Goal: Task Accomplishment & Management: Manage account settings

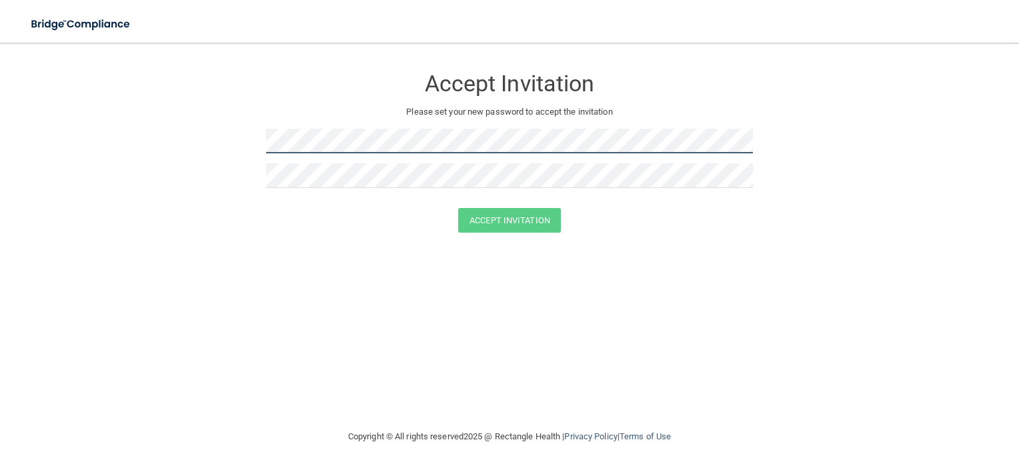
click at [259, 141] on form "Accept Invitation Please set your new password to accept the invitation Accept …" at bounding box center [509, 152] width 965 height 193
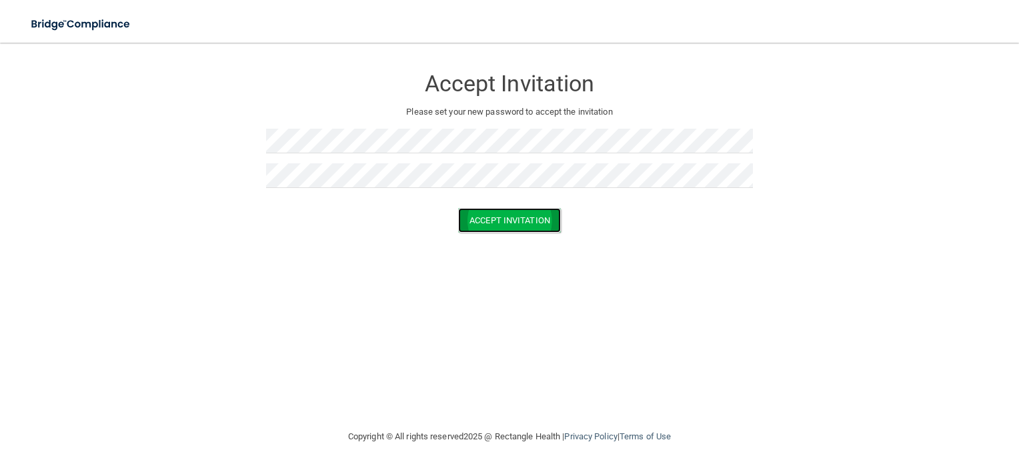
click at [558, 223] on button "Accept Invitation" at bounding box center [509, 220] width 103 height 25
click at [544, 233] on button "Accept Invitation" at bounding box center [509, 239] width 103 height 25
click at [501, 239] on button "Accept Invitation" at bounding box center [509, 239] width 103 height 25
click at [579, 323] on div "Accept Invitation Please set your new password to accept the invitation Token i…" at bounding box center [509, 235] width 965 height 359
click at [459, 87] on h3 "Accept Invitation" at bounding box center [509, 83] width 487 height 25
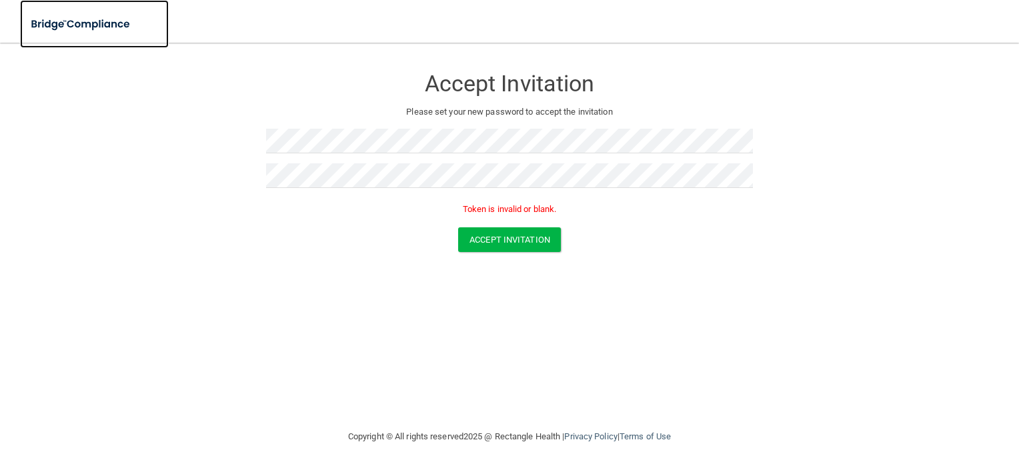
click at [96, 19] on img at bounding box center [81, 24] width 123 height 27
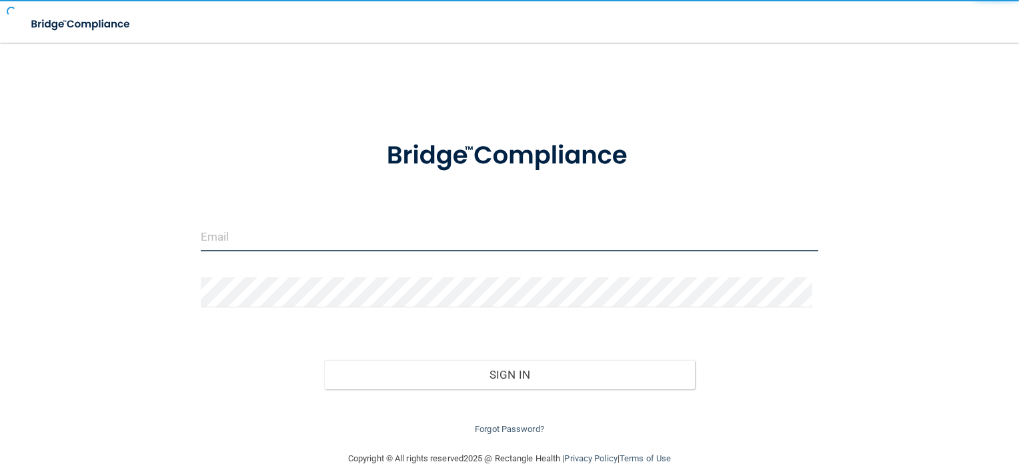
type input "[EMAIL_ADDRESS][DOMAIN_NAME]"
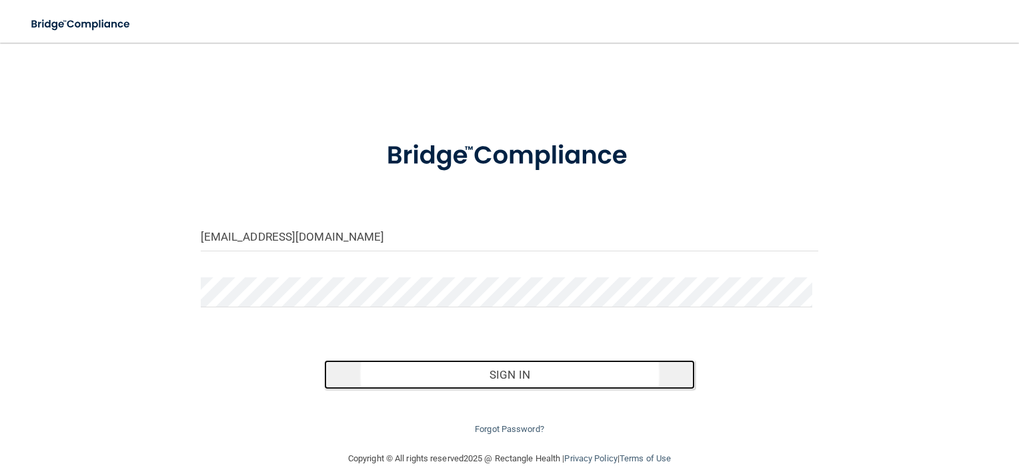
click at [494, 373] on button "Sign In" at bounding box center [509, 374] width 371 height 29
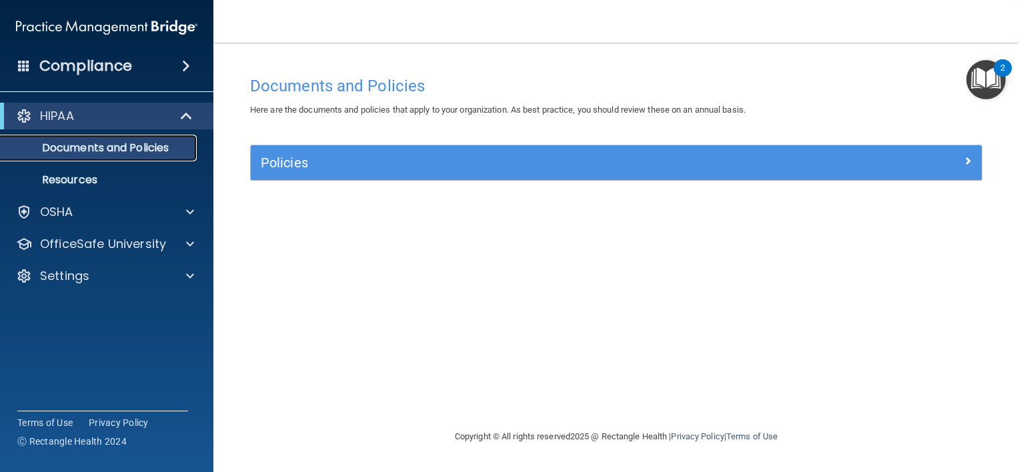
click at [125, 153] on p "Documents and Policies" at bounding box center [100, 147] width 182 height 13
click at [183, 64] on span at bounding box center [186, 66] width 8 height 16
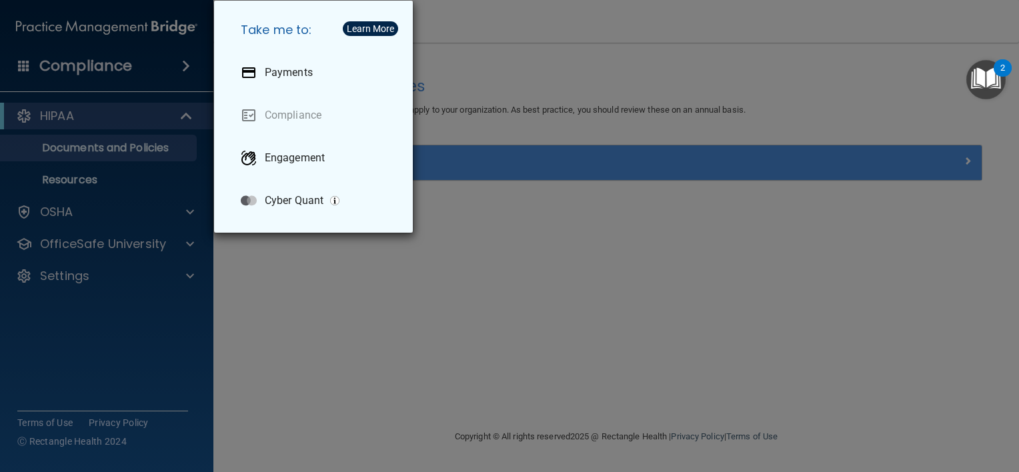
click at [183, 64] on div "Take me to: Payments Compliance Engagement Cyber Quant" at bounding box center [509, 236] width 1019 height 472
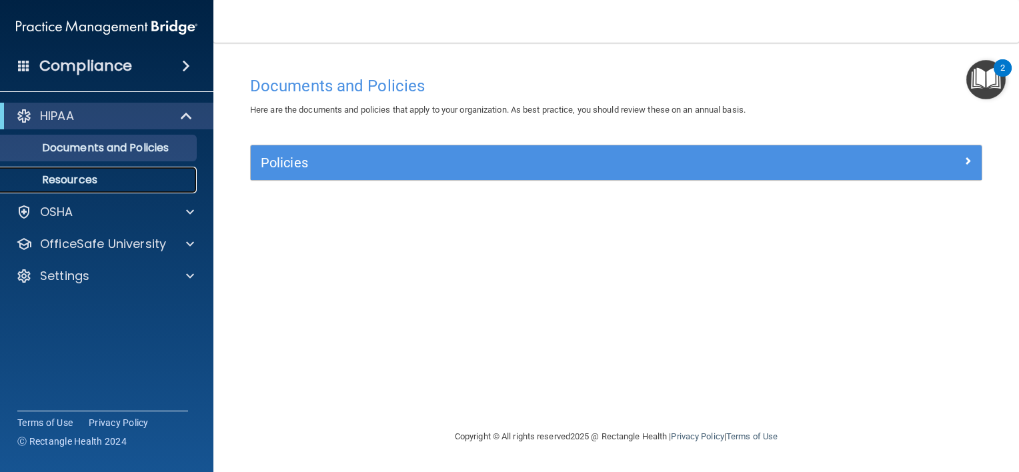
click at [87, 185] on p "Resources" at bounding box center [100, 179] width 182 height 13
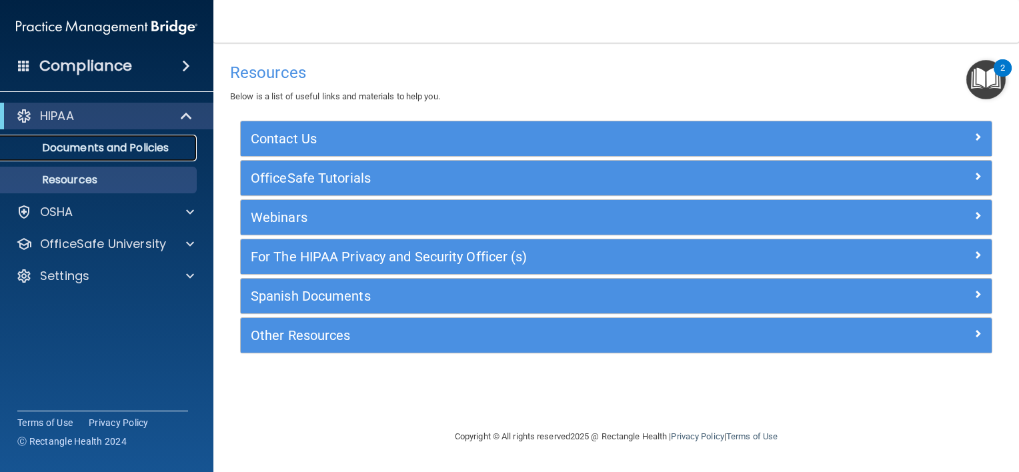
click at [117, 147] on p "Documents and Policies" at bounding box center [100, 147] width 182 height 13
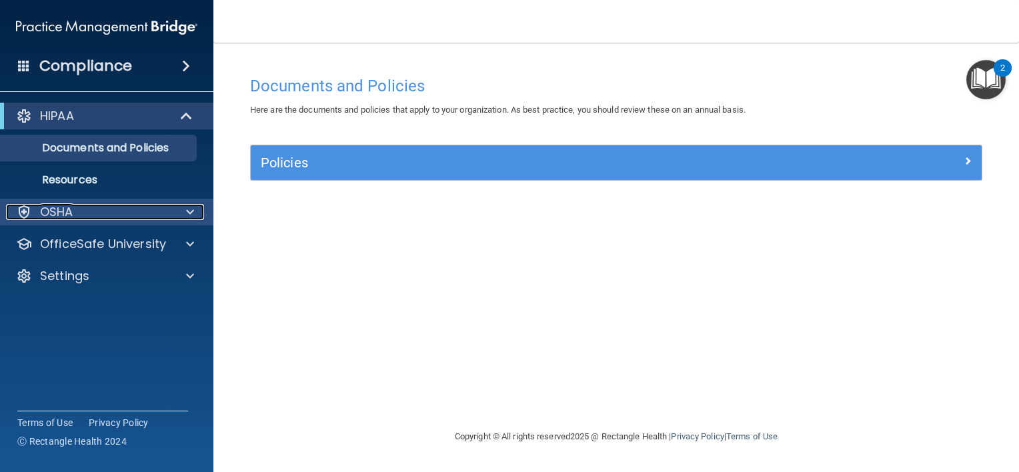
click at [77, 219] on div "OSHA" at bounding box center [88, 212] width 165 height 16
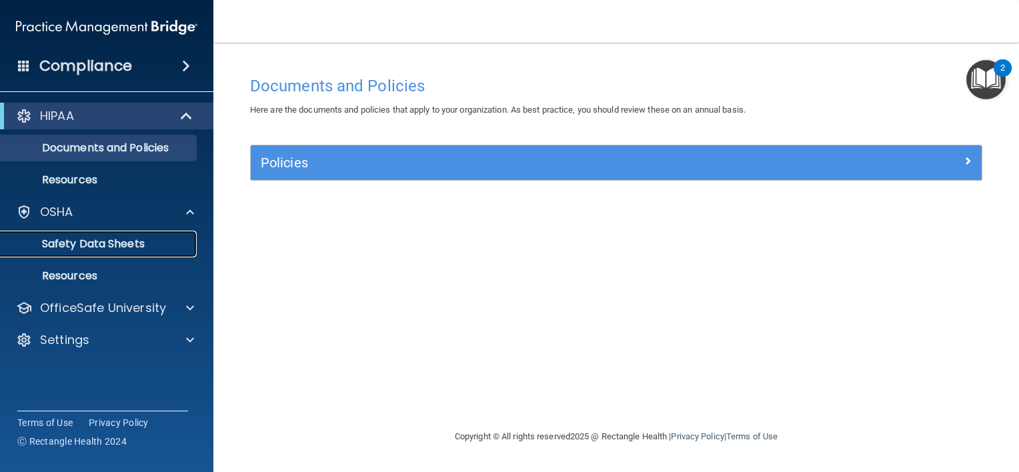
click at [97, 250] on p "Safety Data Sheets" at bounding box center [100, 243] width 182 height 13
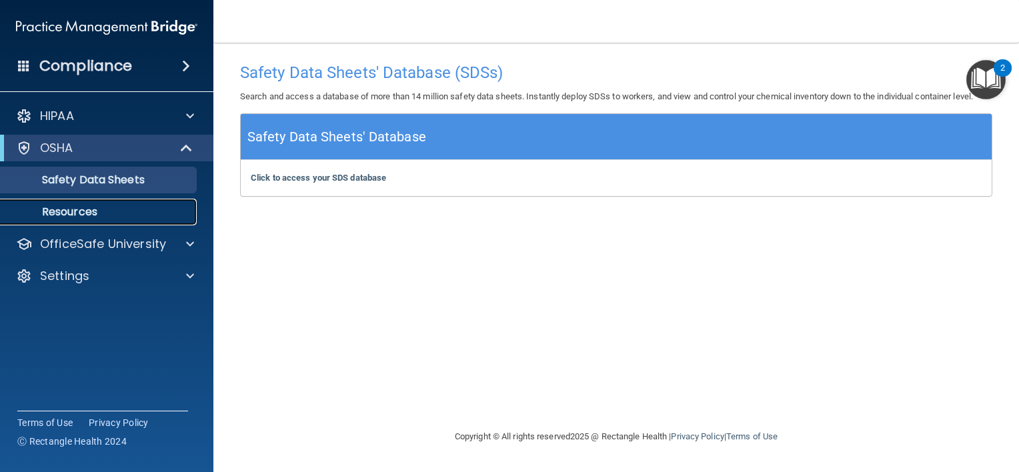
click at [76, 212] on p "Resources" at bounding box center [100, 211] width 182 height 13
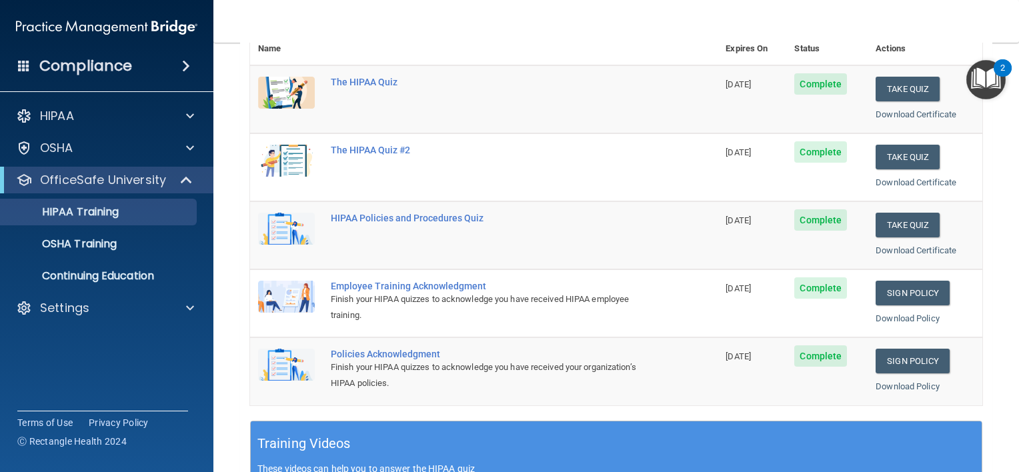
scroll to position [172, 0]
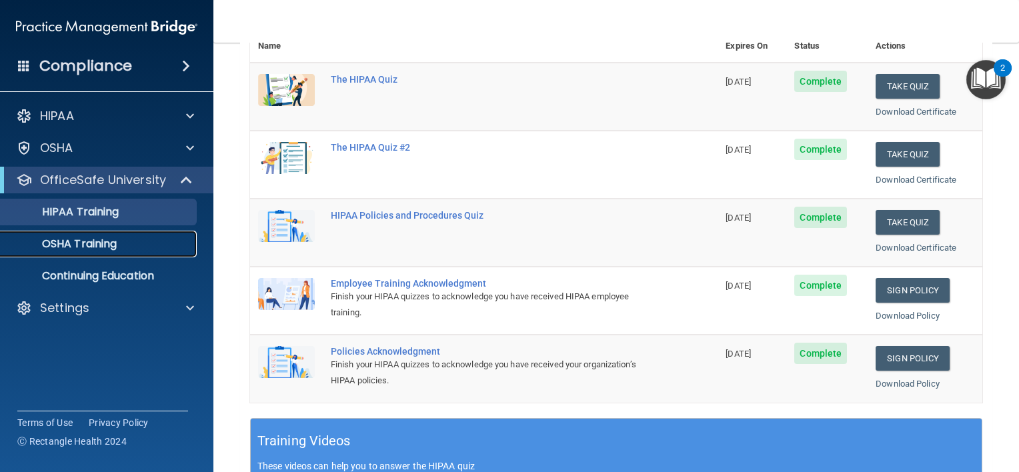
click at [85, 243] on p "OSHA Training" at bounding box center [63, 243] width 108 height 13
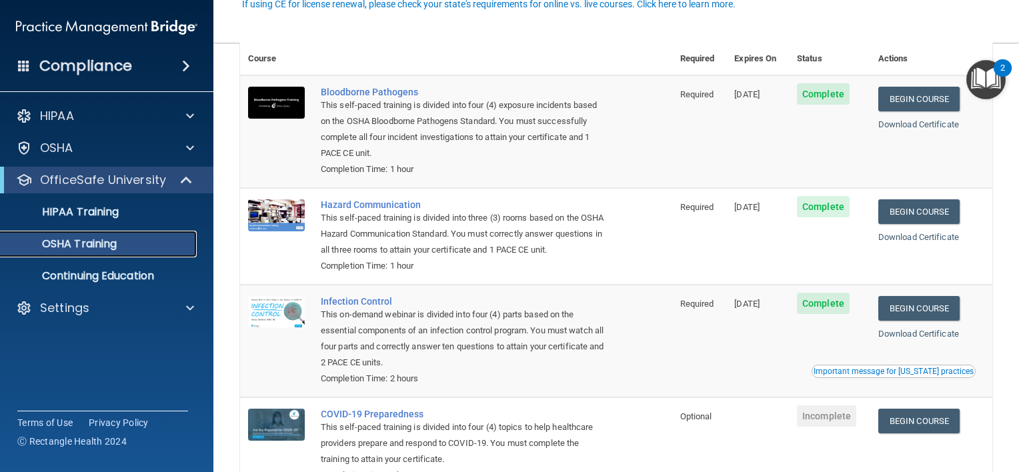
scroll to position [183, 0]
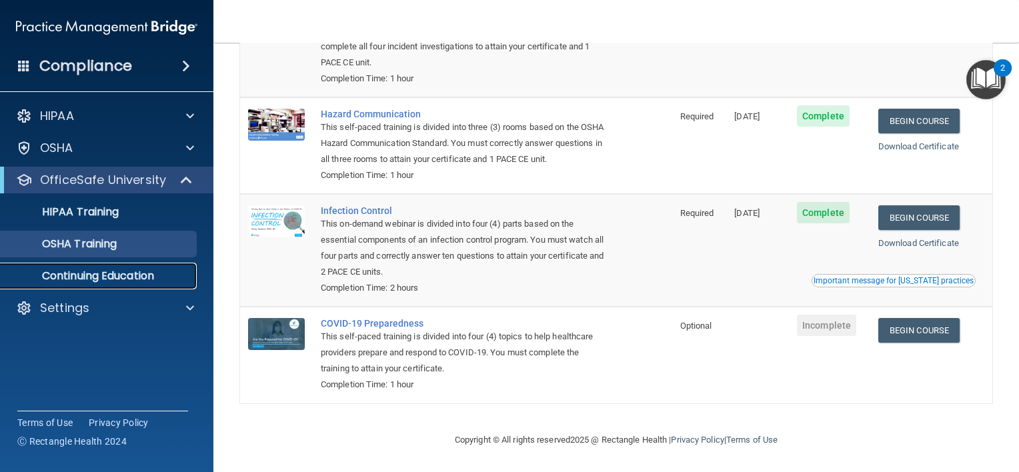
click at [126, 282] on p "Continuing Education" at bounding box center [100, 275] width 182 height 13
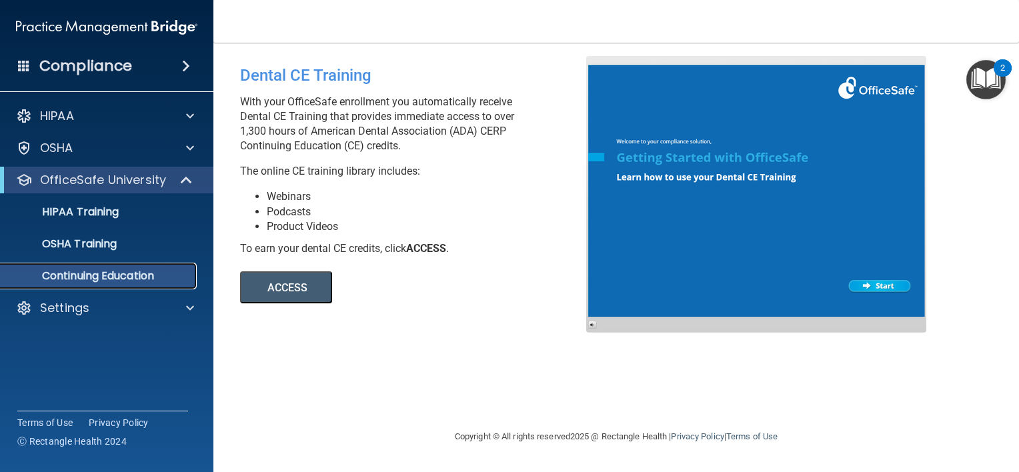
click at [91, 283] on link "Continuing Education" at bounding box center [92, 276] width 210 height 27
click at [89, 237] on p "OSHA Training" at bounding box center [63, 243] width 108 height 13
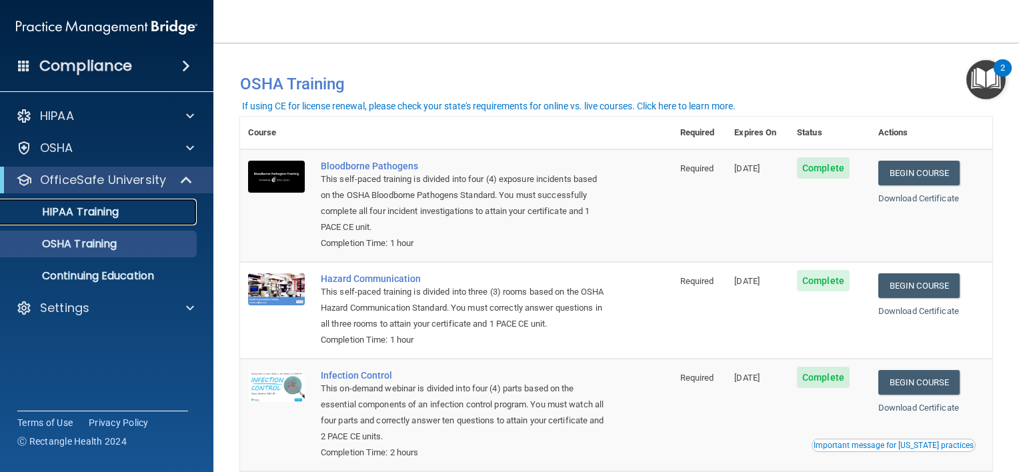
click at [80, 215] on p "HIPAA Training" at bounding box center [64, 211] width 110 height 13
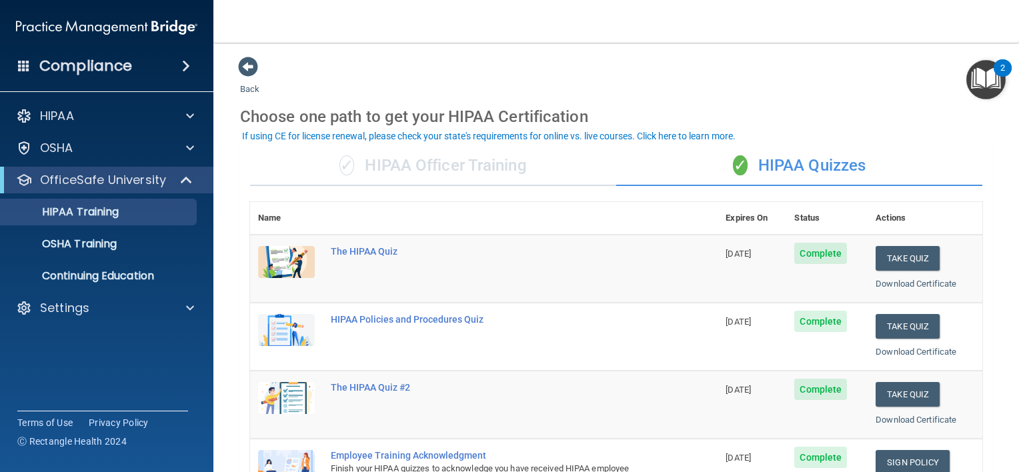
click at [468, 157] on div "✓ HIPAA Officer Training" at bounding box center [433, 166] width 366 height 40
